Goal: Transaction & Acquisition: Purchase product/service

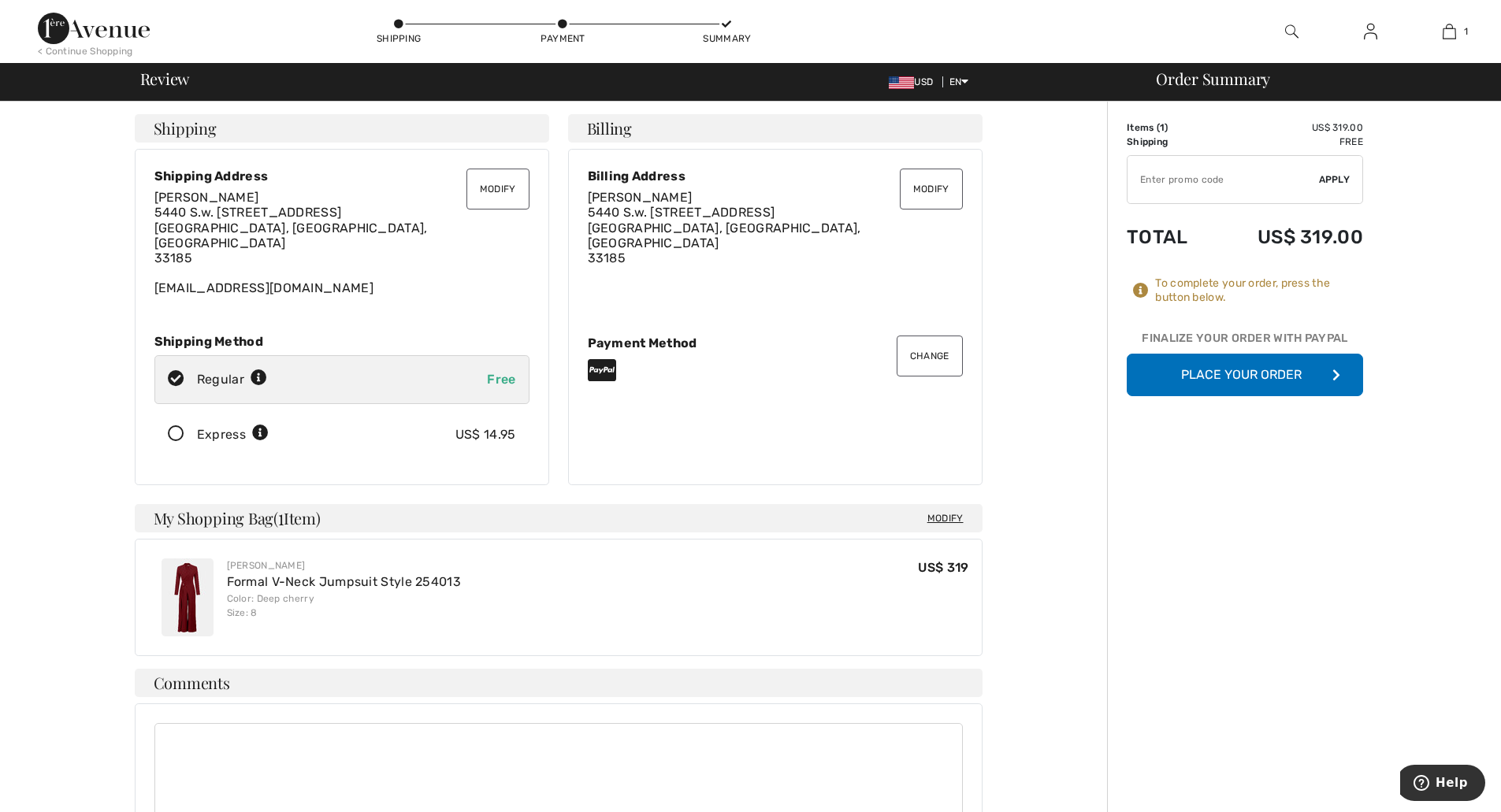
click at [1242, 379] on button "Place Your Order" at bounding box center [1244, 375] width 236 height 42
